Goal: Task Accomplishment & Management: Manage account settings

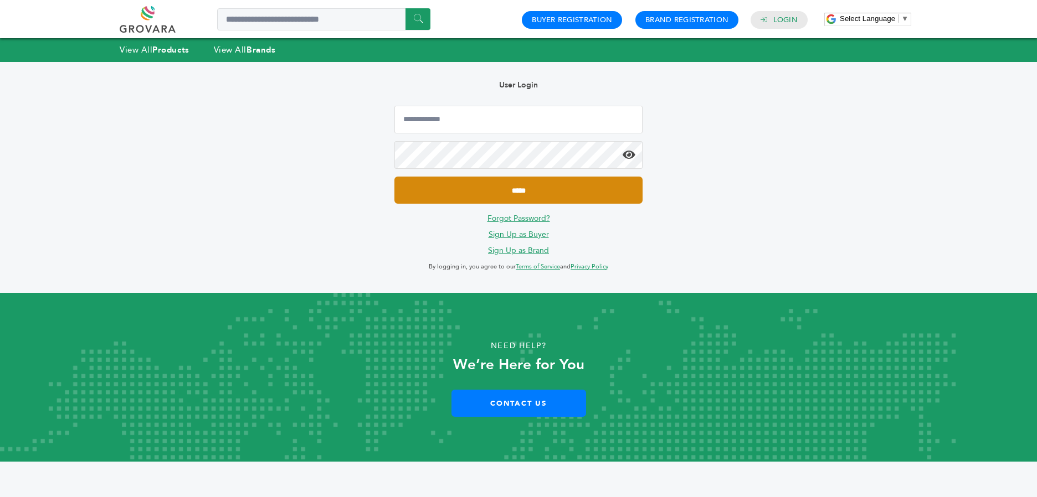
type input "**********"
click at [500, 188] on input "*****" at bounding box center [518, 190] width 248 height 27
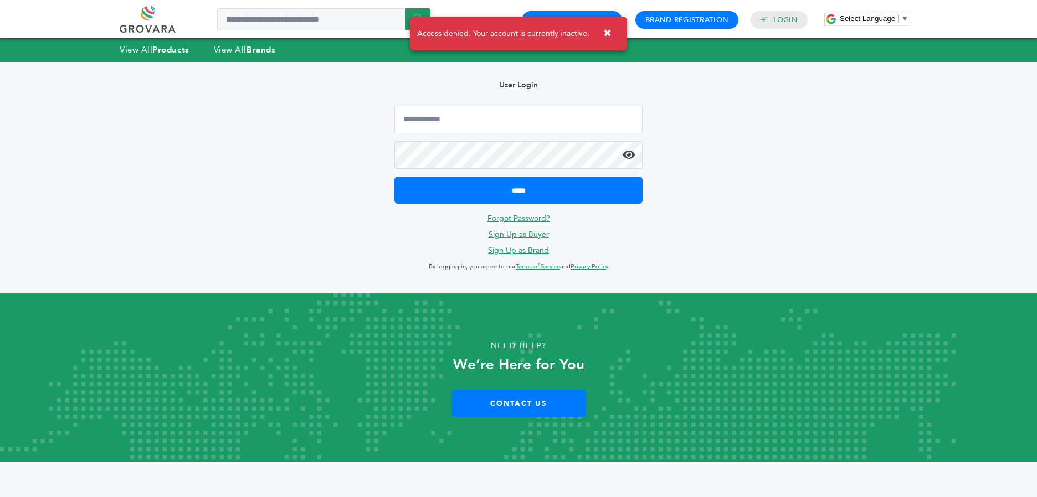
type input "**********"
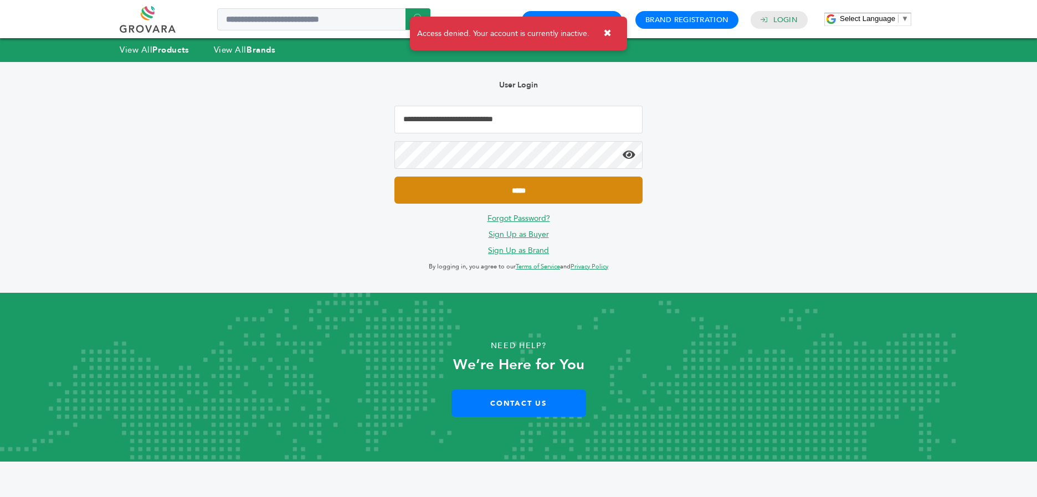
click at [431, 191] on input "*****" at bounding box center [518, 190] width 248 height 27
